Goal: Task Accomplishment & Management: Use online tool/utility

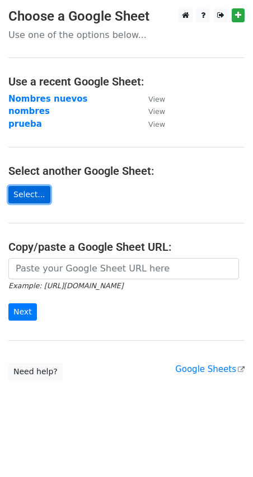
click at [36, 202] on link "Select..." at bounding box center [29, 194] width 42 height 17
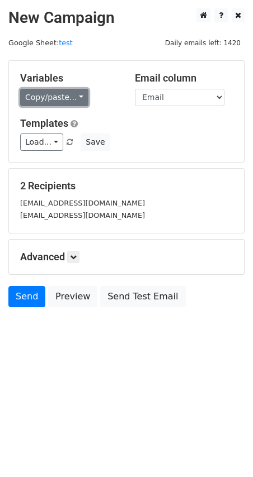
click at [37, 101] on link "Copy/paste..." at bounding box center [54, 97] width 68 height 17
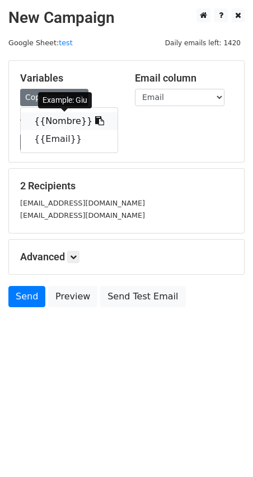
click at [42, 122] on link "{{Nombre}}" at bounding box center [69, 121] width 97 height 18
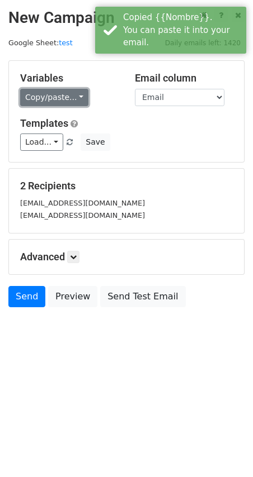
click at [35, 97] on link "Copy/paste..." at bounding box center [54, 97] width 68 height 17
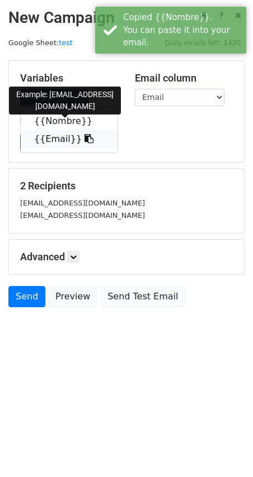
click at [49, 137] on link "{{Email}}" at bounding box center [69, 139] width 97 height 18
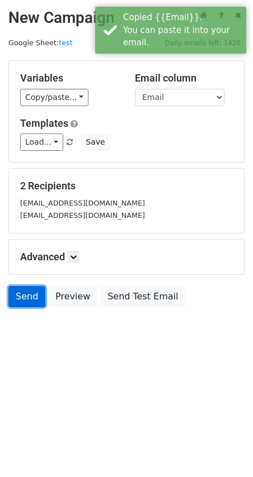
click at [27, 295] on link "Send" at bounding box center [26, 296] width 37 height 21
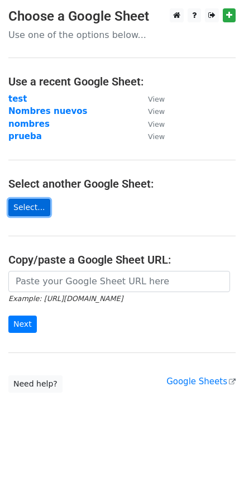
click at [29, 206] on link "Select..." at bounding box center [29, 207] width 42 height 17
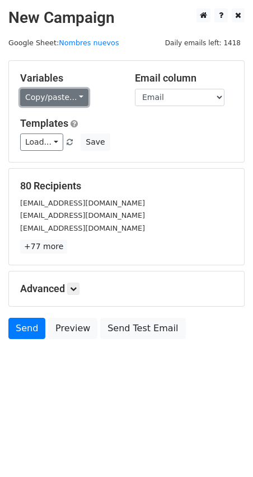
click at [37, 95] on link "Copy/paste..." at bounding box center [54, 97] width 68 height 17
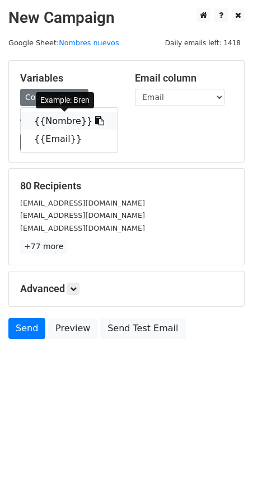
click at [56, 114] on link "{{Nombre}}" at bounding box center [69, 121] width 97 height 18
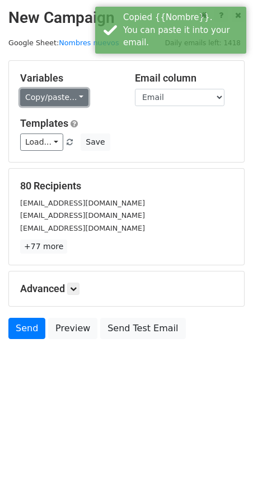
click at [56, 100] on link "Copy/paste..." at bounding box center [54, 97] width 68 height 17
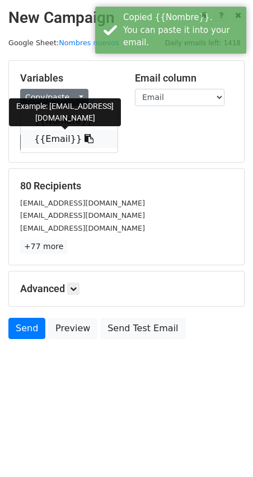
click at [56, 134] on link "{{Email}}" at bounding box center [69, 139] width 97 height 18
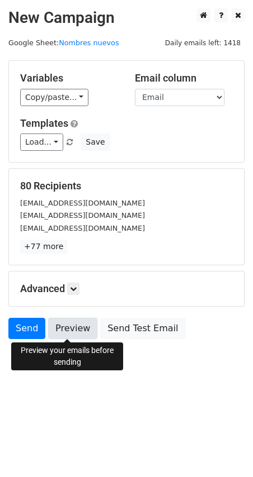
click at [67, 331] on link "Preview" at bounding box center [72, 328] width 49 height 21
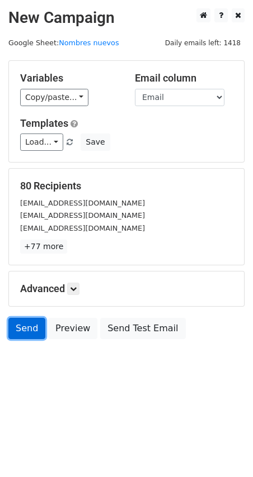
click at [30, 332] on link "Send" at bounding box center [26, 328] width 37 height 21
